Goal: Share content: Share content

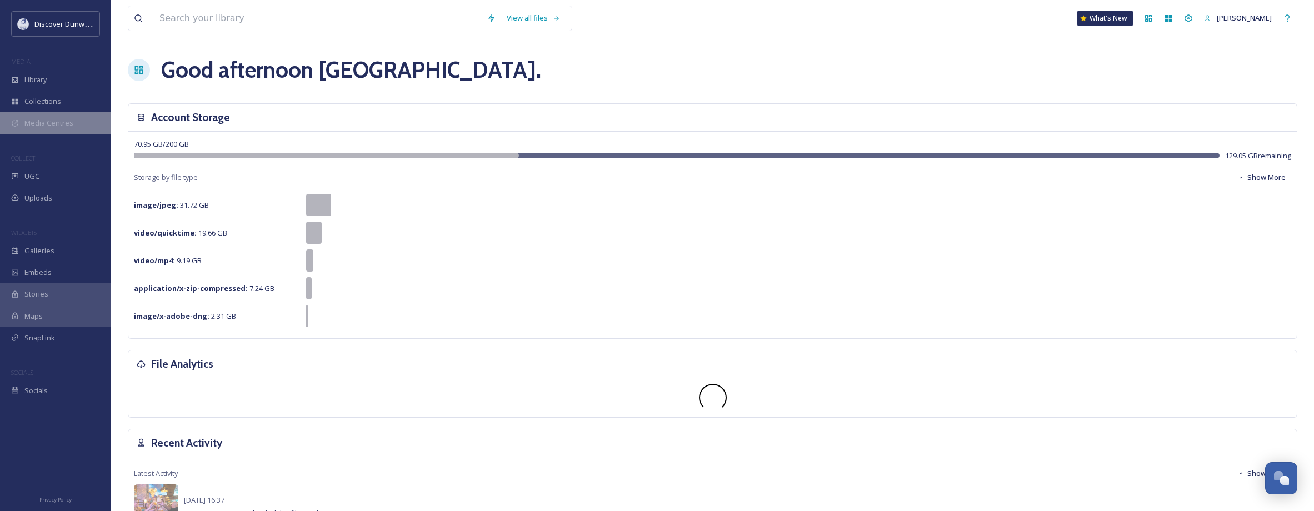
click at [72, 128] on span "Media Centres" at bounding box center [48, 123] width 49 height 11
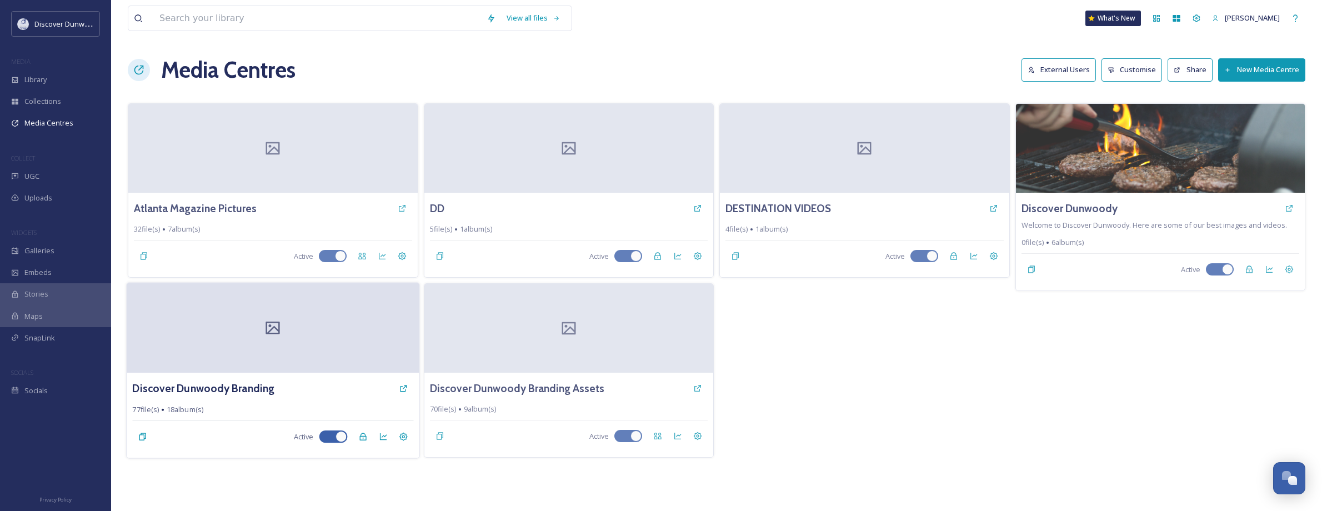
click at [211, 353] on div at bounding box center [273, 328] width 292 height 90
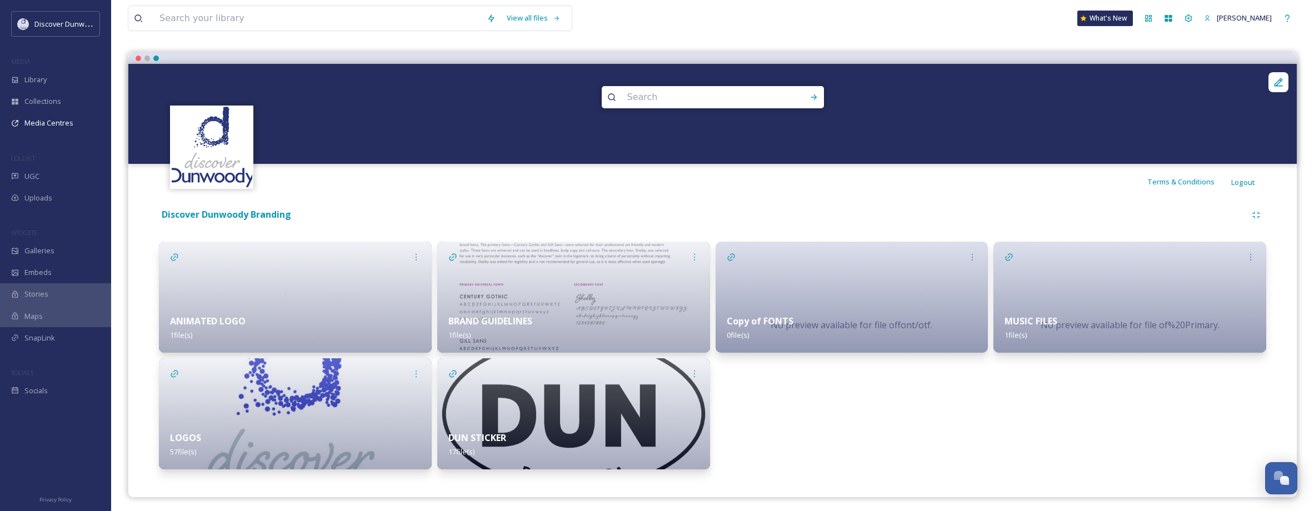
scroll to position [87, 0]
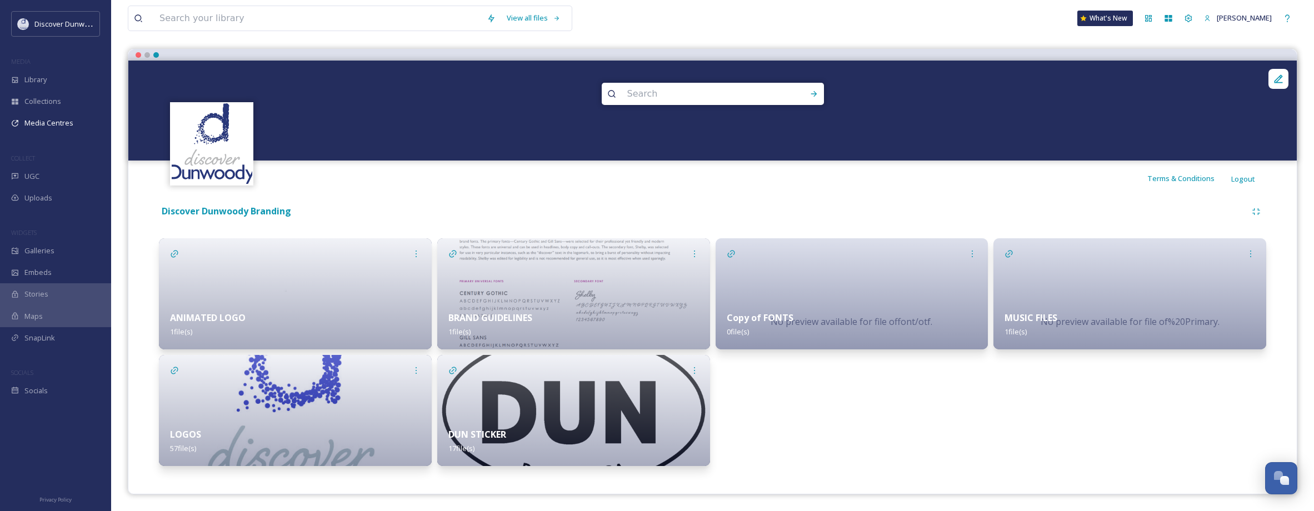
click at [317, 393] on img at bounding box center [295, 410] width 273 height 111
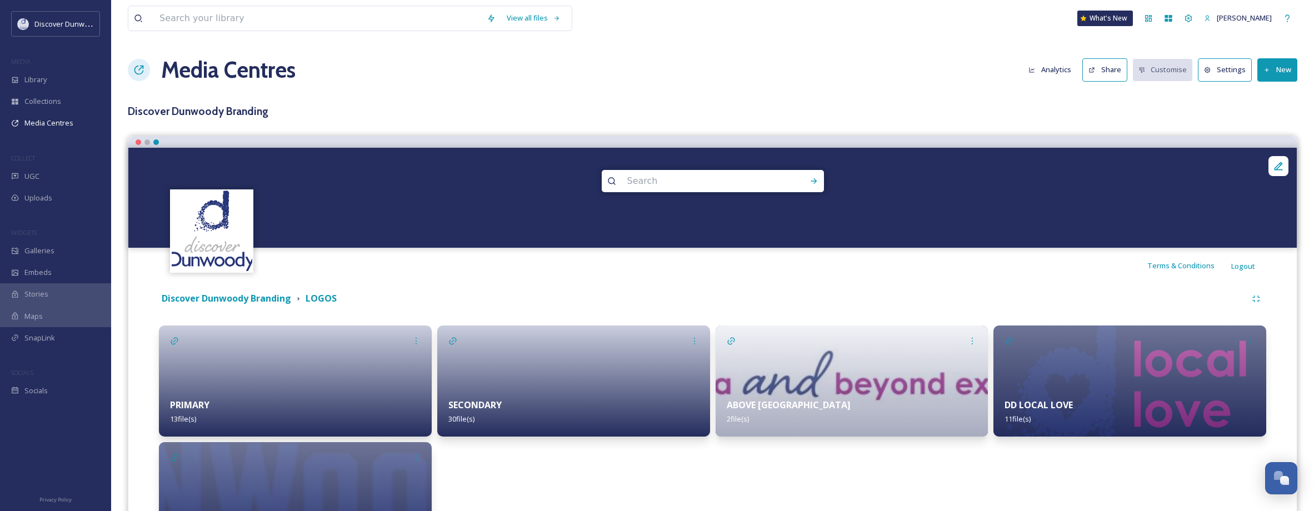
click at [588, 363] on div at bounding box center [573, 381] width 273 height 111
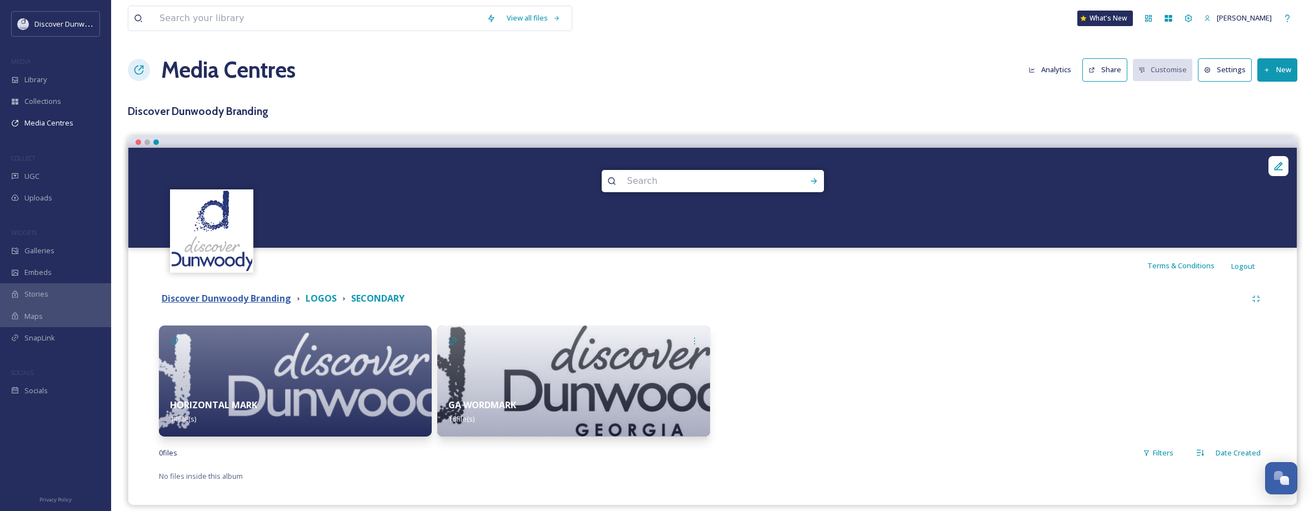
click at [265, 294] on strong "Discover Dunwoody Branding" at bounding box center [226, 298] width 129 height 12
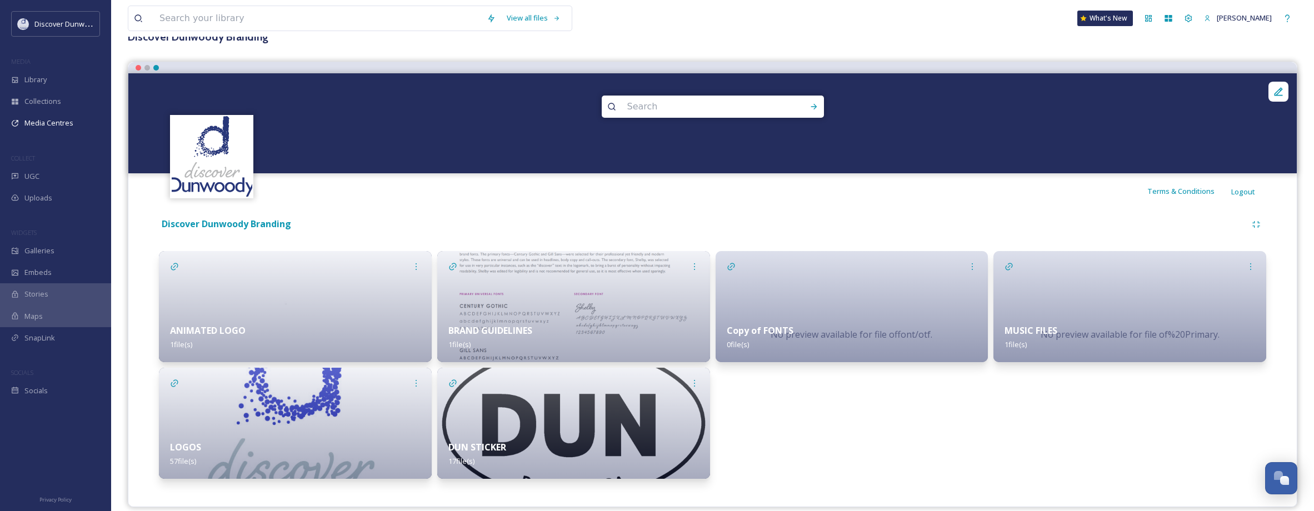
scroll to position [87, 0]
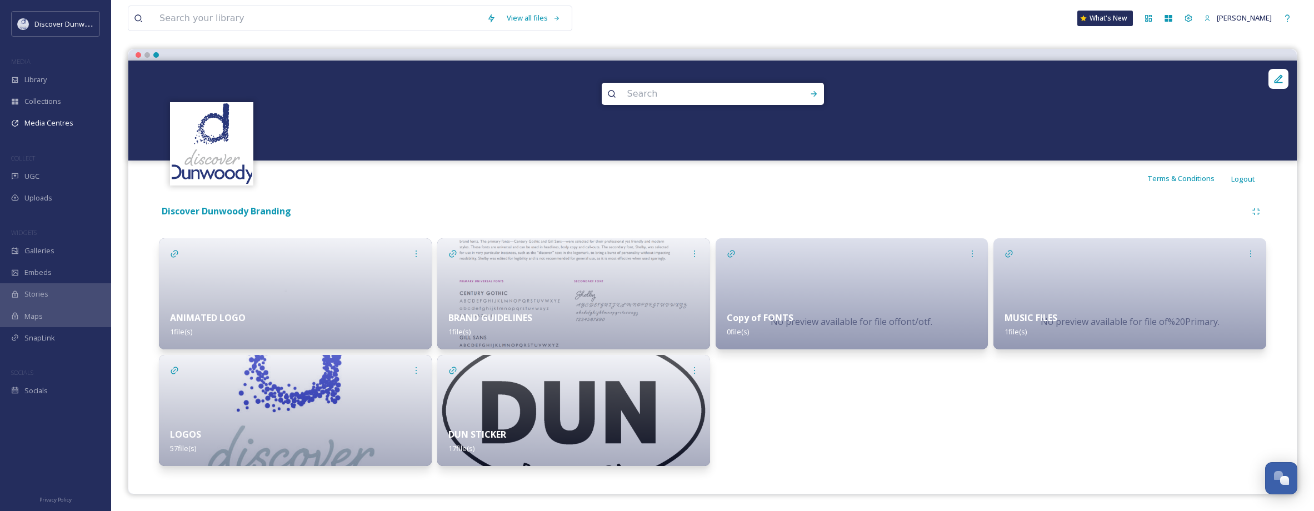
click at [257, 405] on img at bounding box center [295, 410] width 273 height 111
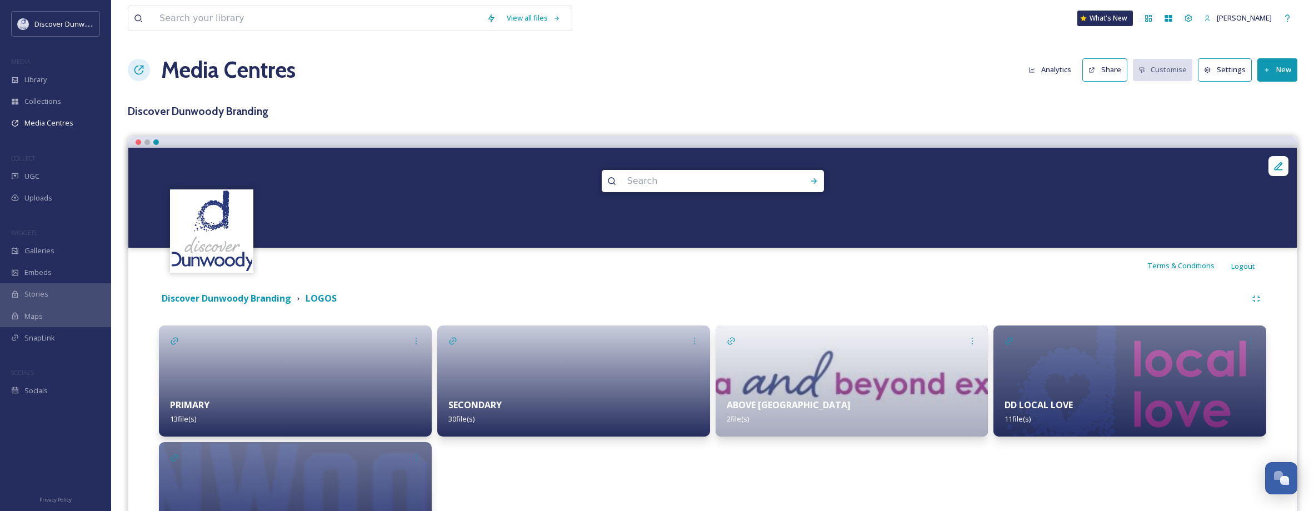
click at [1095, 73] on icon at bounding box center [1091, 70] width 7 height 7
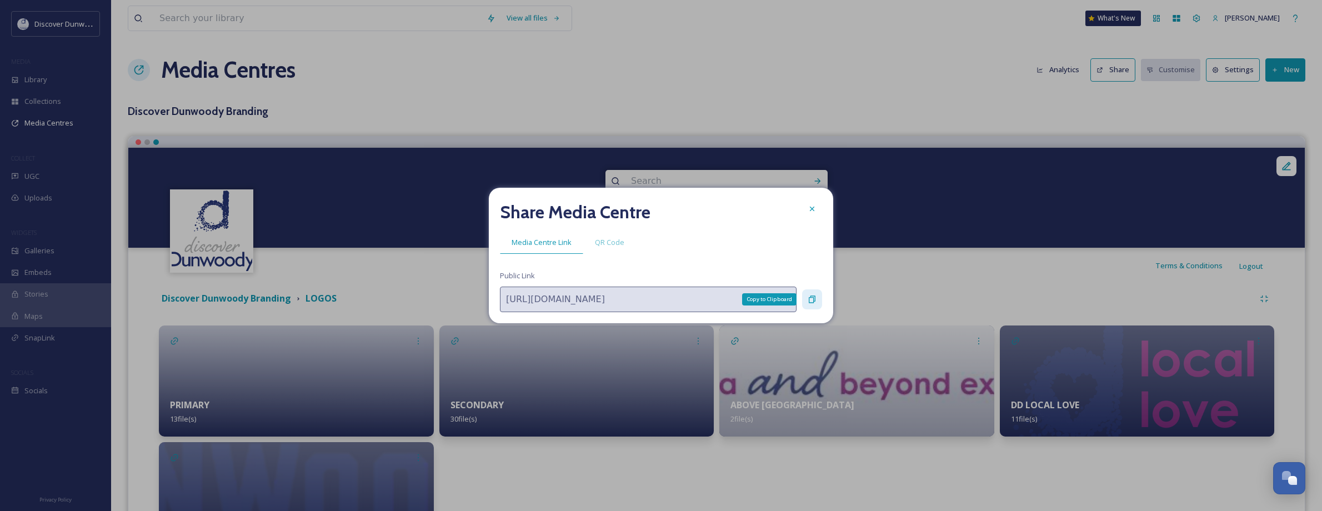
click at [816, 304] on icon at bounding box center [812, 299] width 9 height 9
click at [817, 301] on div "Copy to Clipboard" at bounding box center [812, 299] width 20 height 20
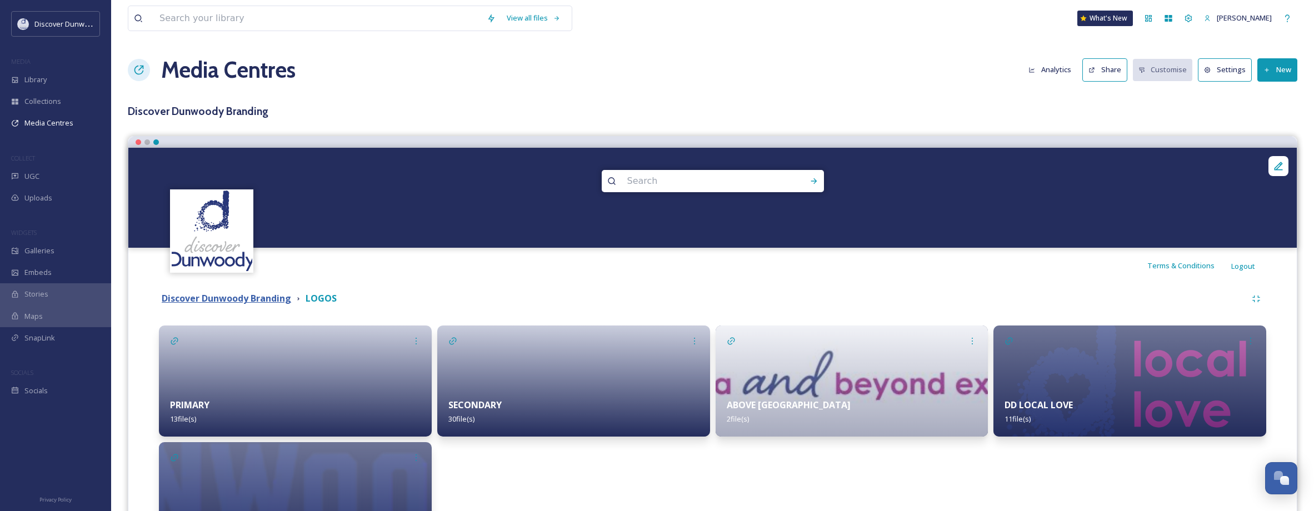
click at [249, 297] on strong "Discover Dunwoody Branding" at bounding box center [226, 298] width 129 height 12
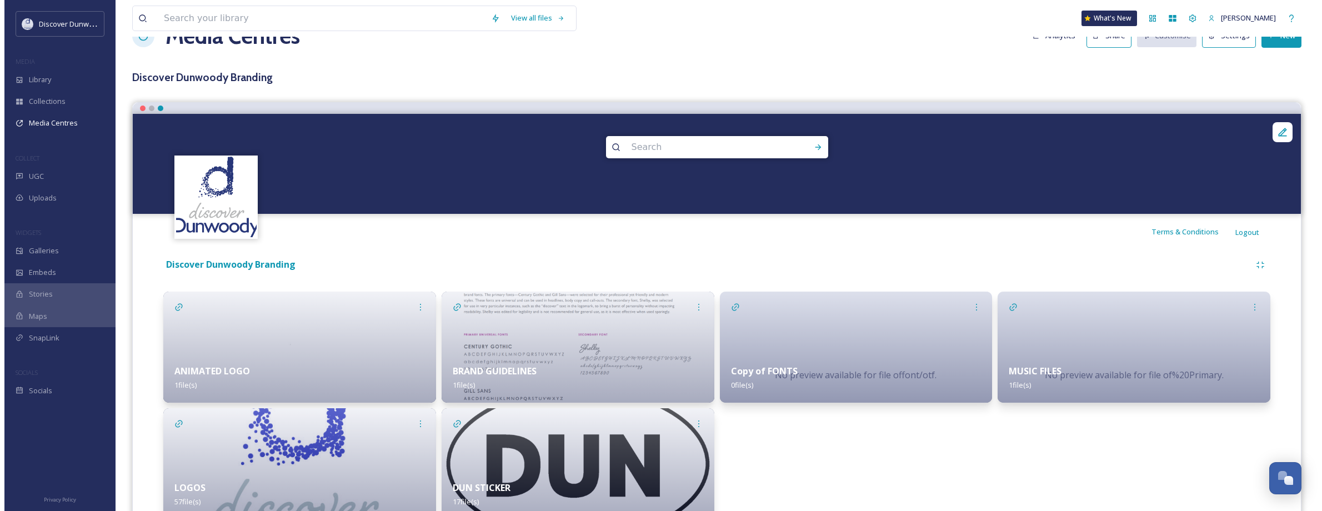
scroll to position [87, 0]
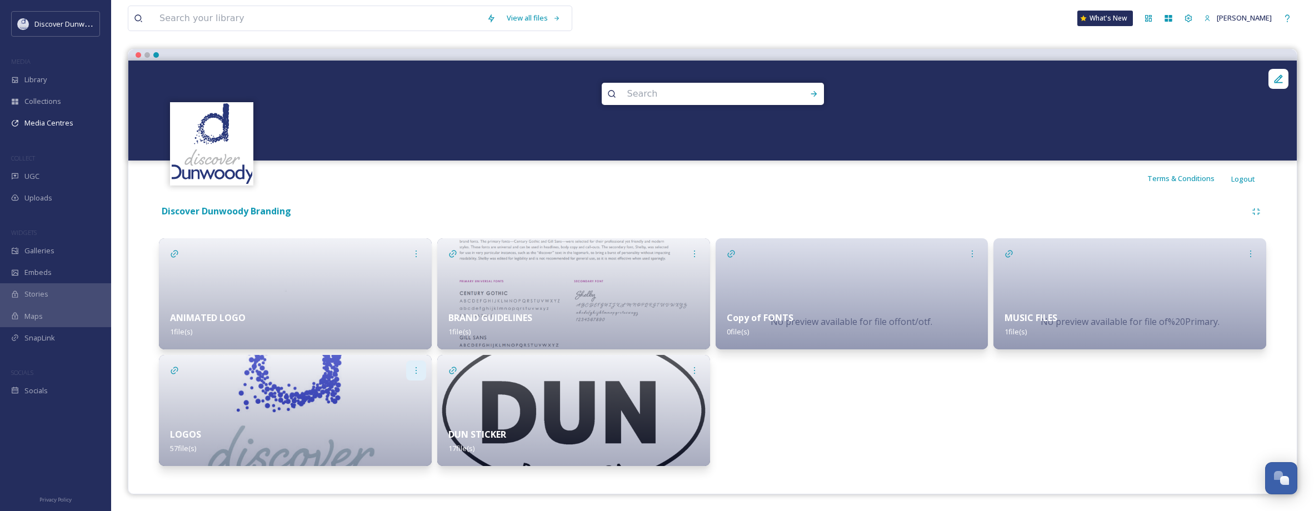
click at [413, 371] on icon at bounding box center [416, 370] width 9 height 9
click at [392, 411] on div "Share" at bounding box center [396, 417] width 60 height 22
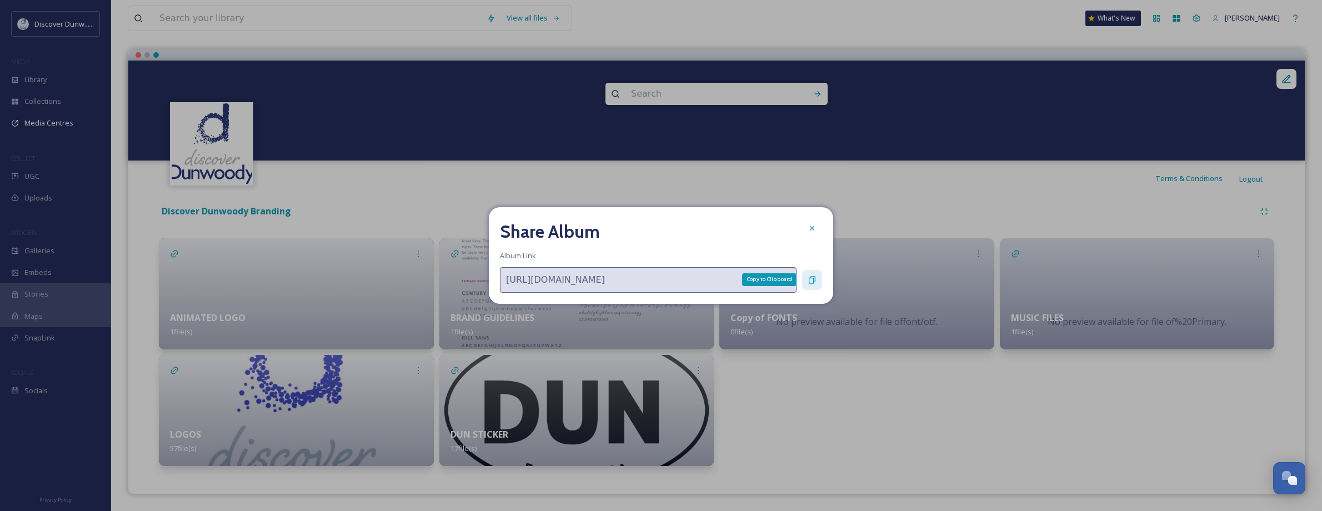
click at [817, 282] on div "Copy to Clipboard" at bounding box center [812, 280] width 20 height 20
